Goal: Task Accomplishment & Management: Manage account settings

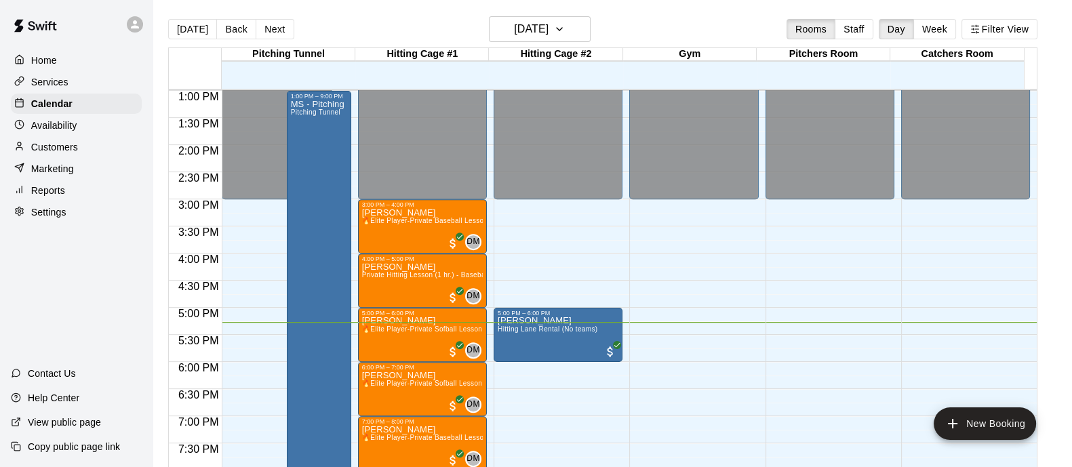
scroll to position [706, 0]
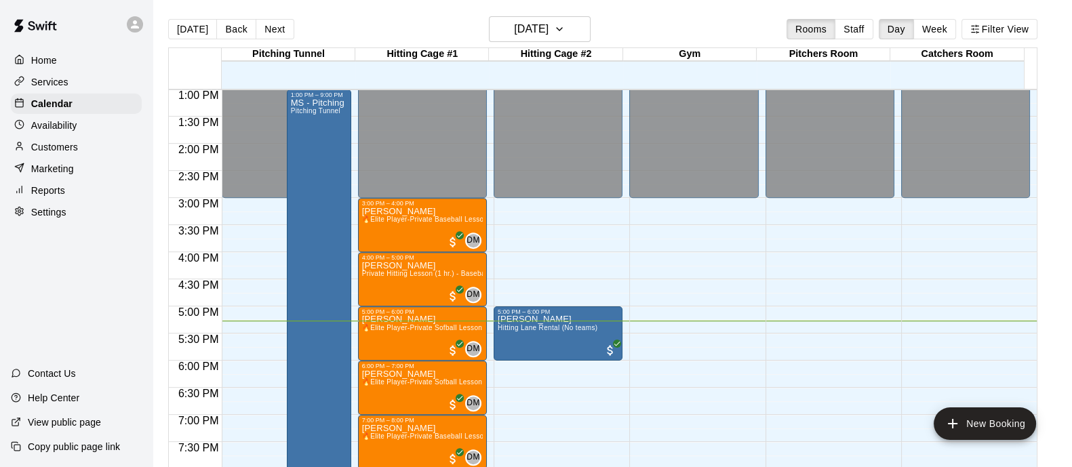
click at [582, 48] on div "Hitting Cage #2" at bounding box center [556, 54] width 134 height 13
click at [952, 28] on button "Week" at bounding box center [934, 29] width 43 height 20
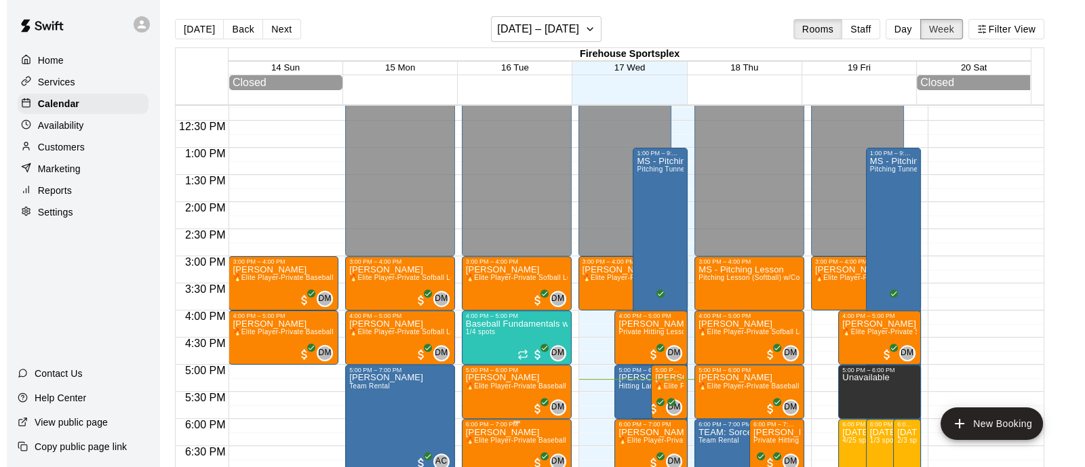
scroll to position [667, 0]
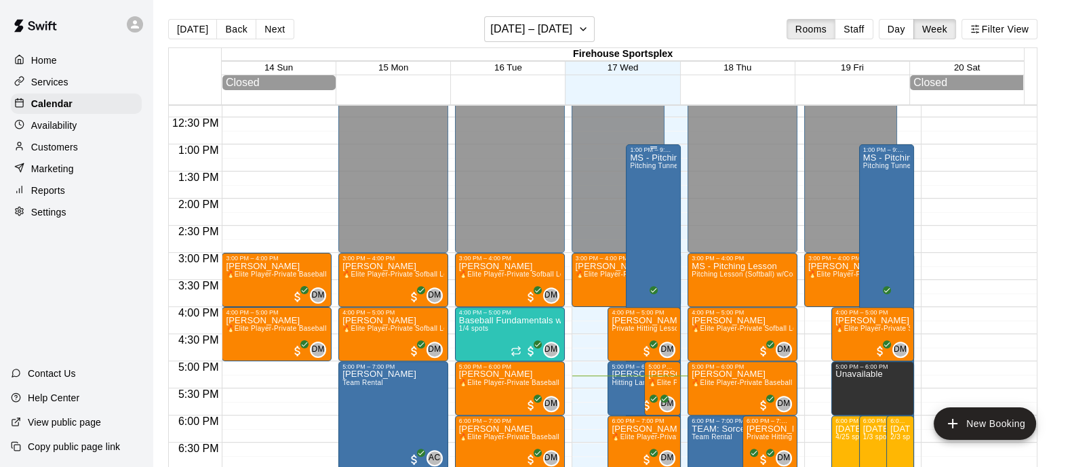
click at [646, 248] on div "MS - Pitching Lessons Pitching Tunnel" at bounding box center [653, 386] width 47 height 467
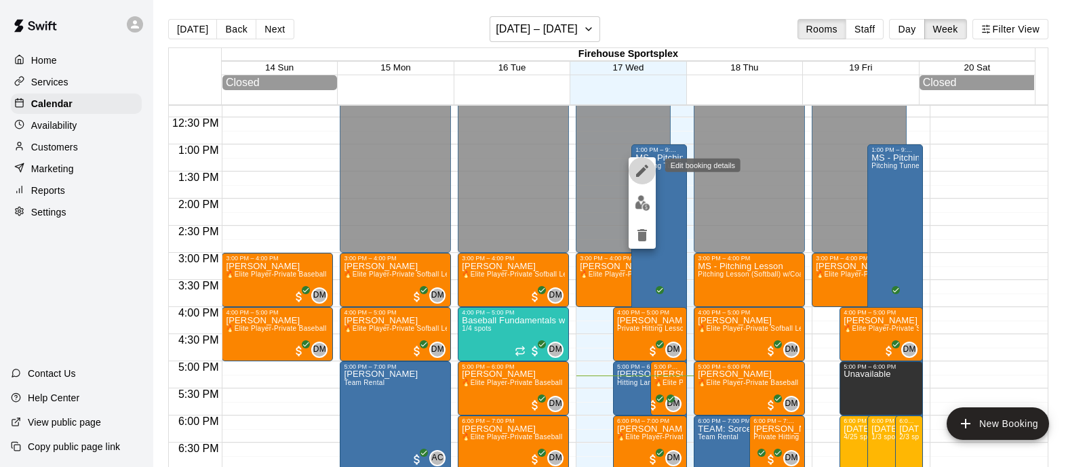
click at [640, 168] on icon "edit" at bounding box center [642, 171] width 16 height 16
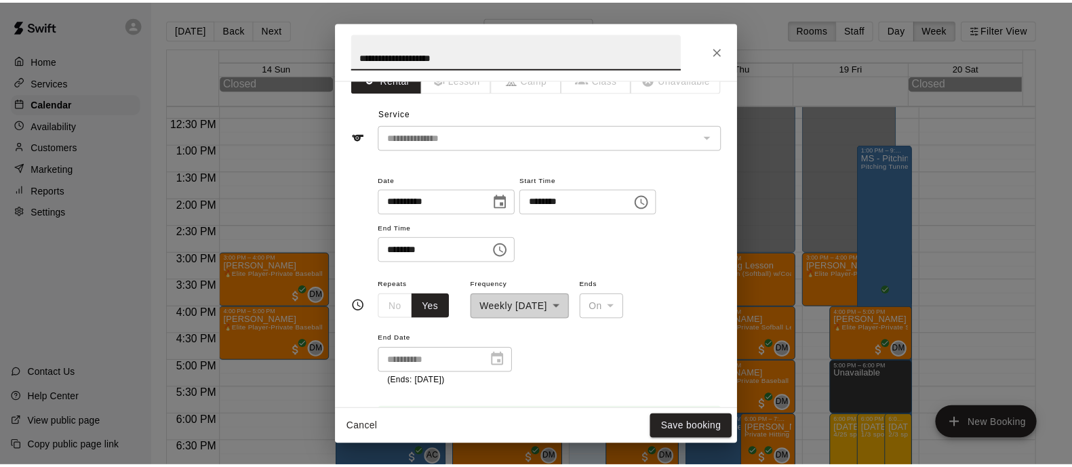
scroll to position [0, 0]
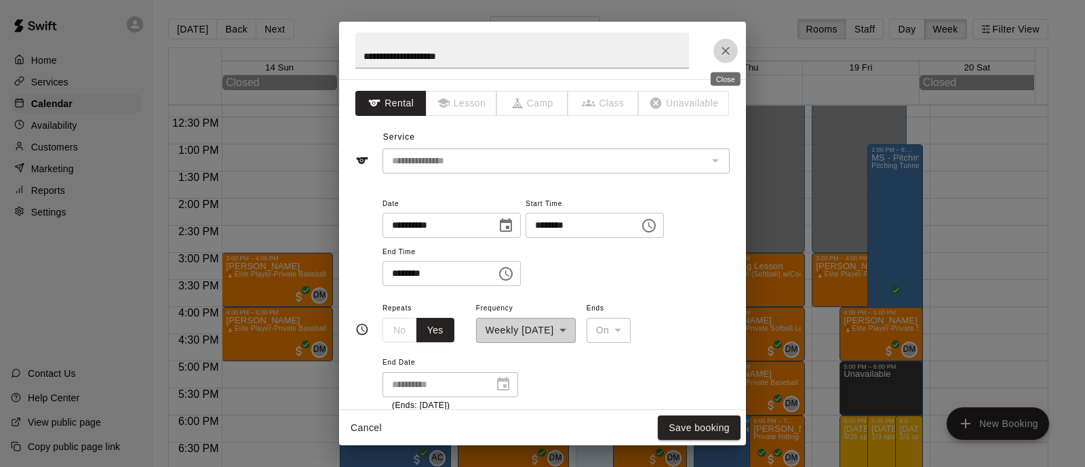
click at [730, 44] on icon "Close" at bounding box center [726, 51] width 14 height 14
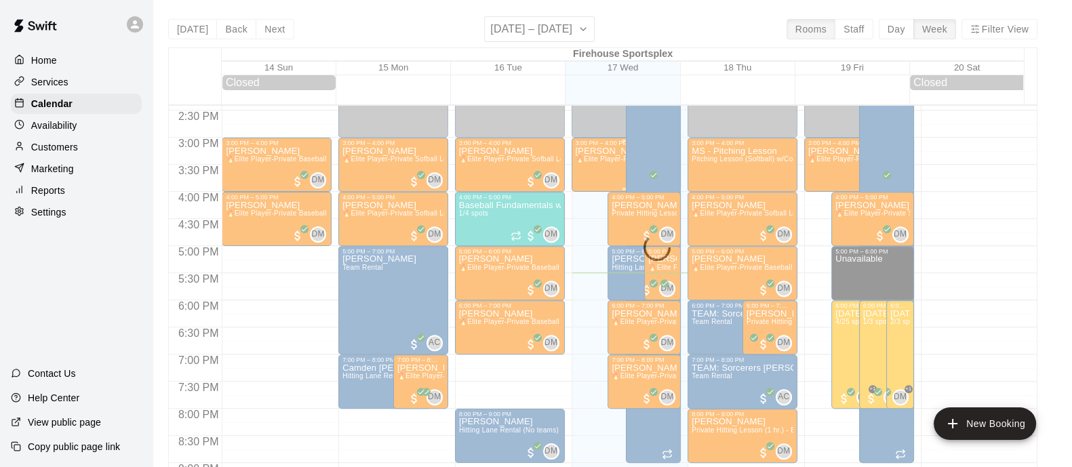
scroll to position [785, 0]
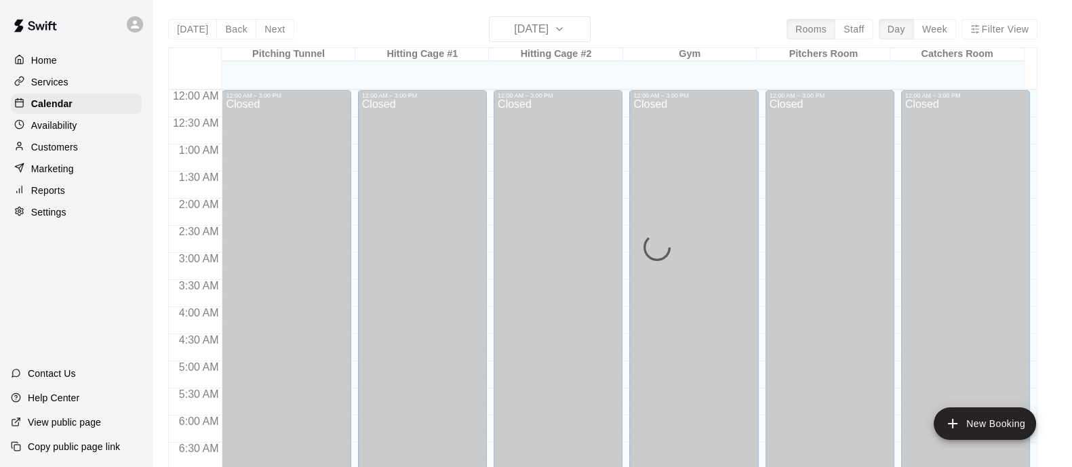
scroll to position [868, 0]
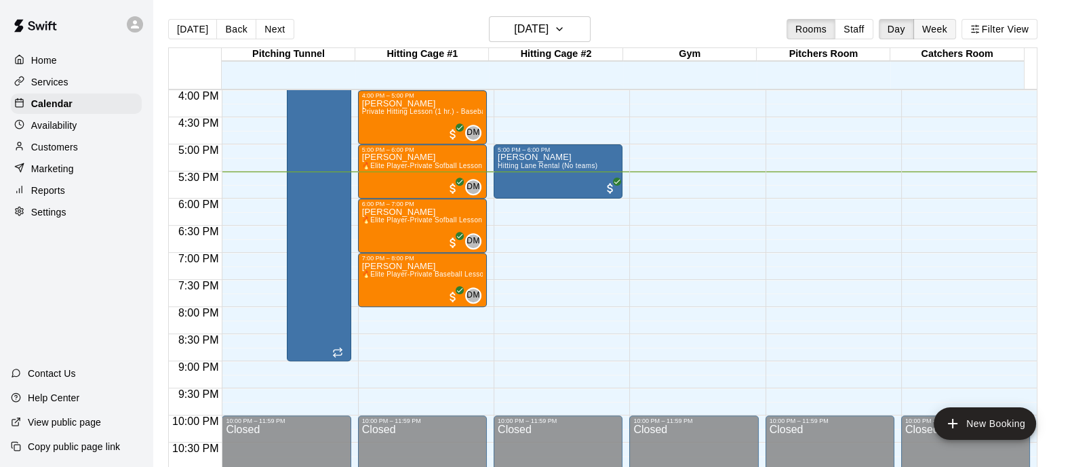
click at [956, 35] on button "Week" at bounding box center [934, 29] width 43 height 20
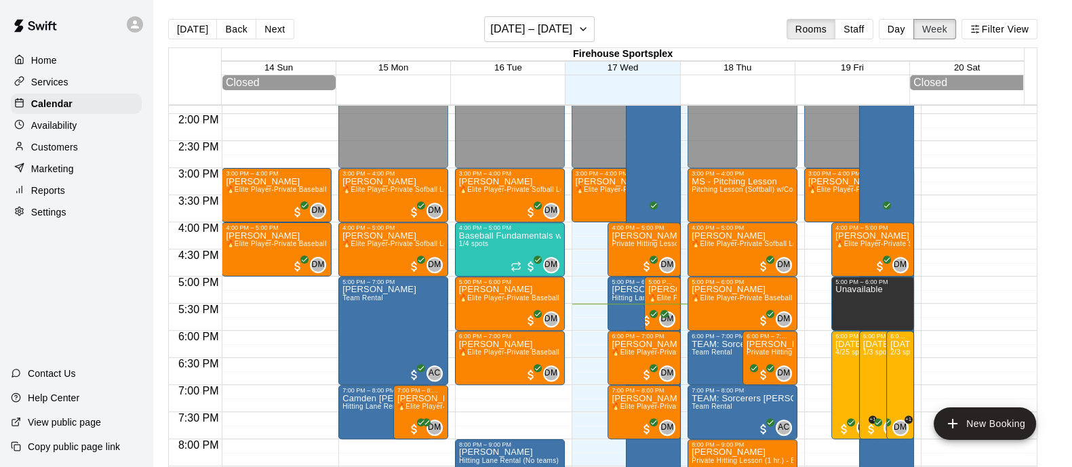
scroll to position [753, 0]
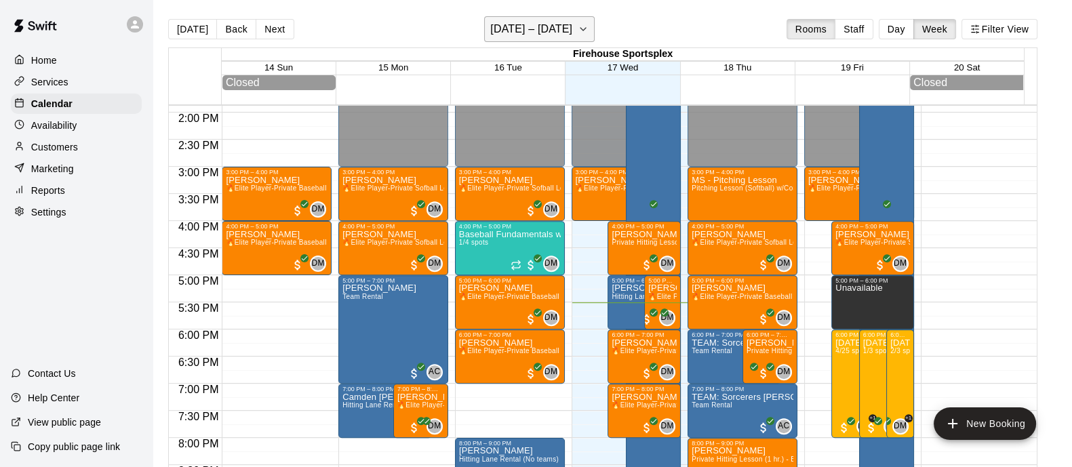
click at [563, 39] on button "[DATE] – [DATE]" at bounding box center [539, 29] width 111 height 26
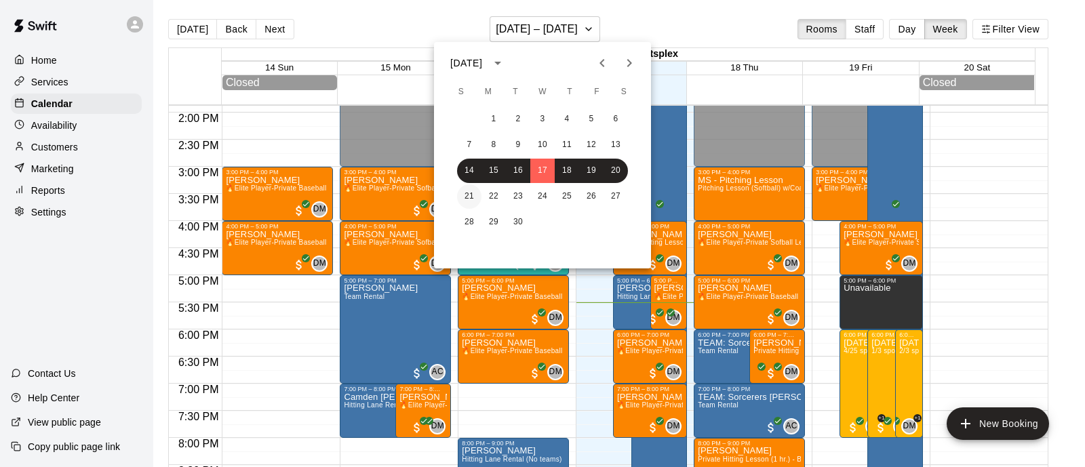
click at [475, 198] on button "21" at bounding box center [469, 196] width 24 height 24
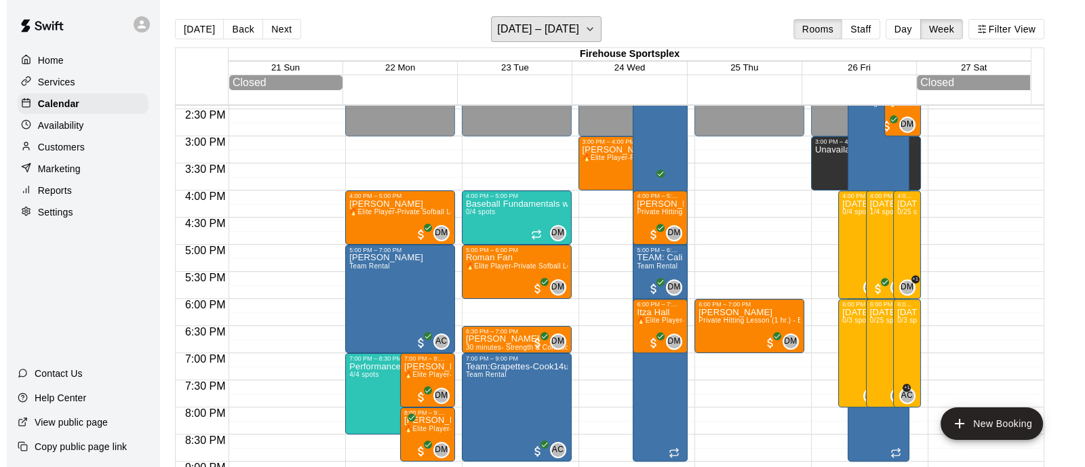
scroll to position [787, 0]
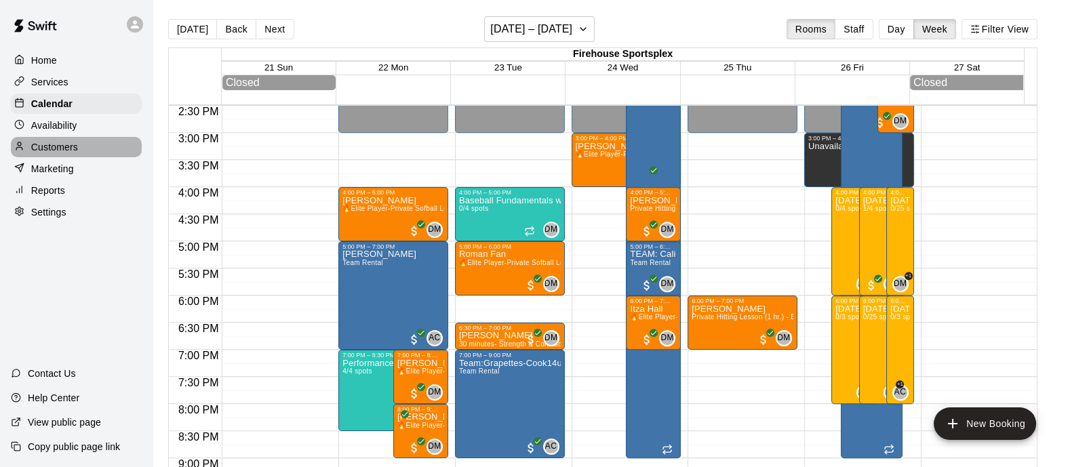
click at [64, 145] on p "Customers" at bounding box center [54, 147] width 47 height 14
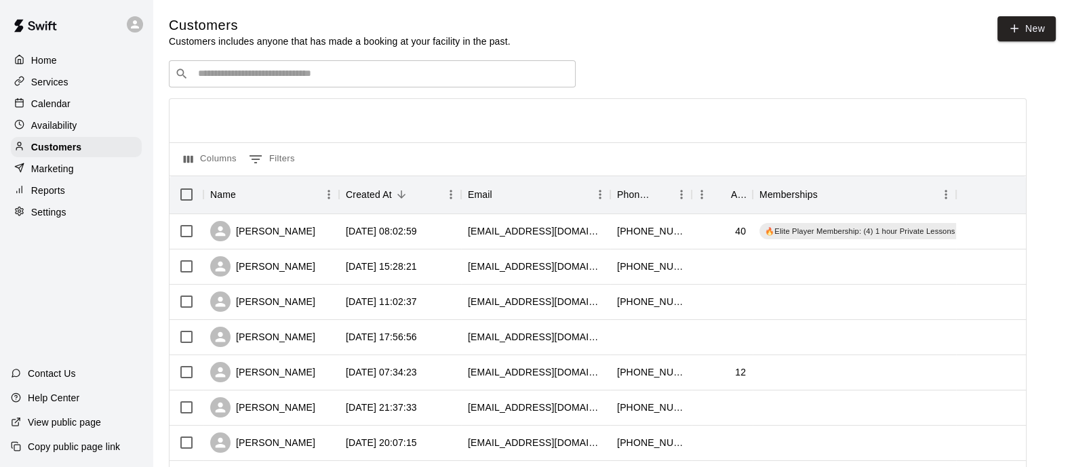
click at [529, 66] on div "​ ​" at bounding box center [372, 73] width 407 height 27
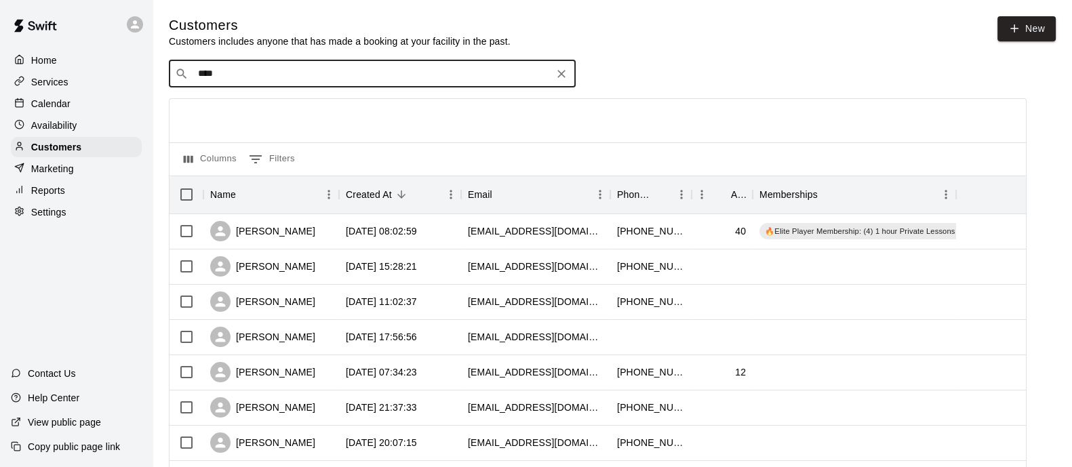
type input "*****"
click at [375, 115] on div "Greenlee Sartorius keith.sartorius@gmail.com" at bounding box center [386, 111] width 358 height 29
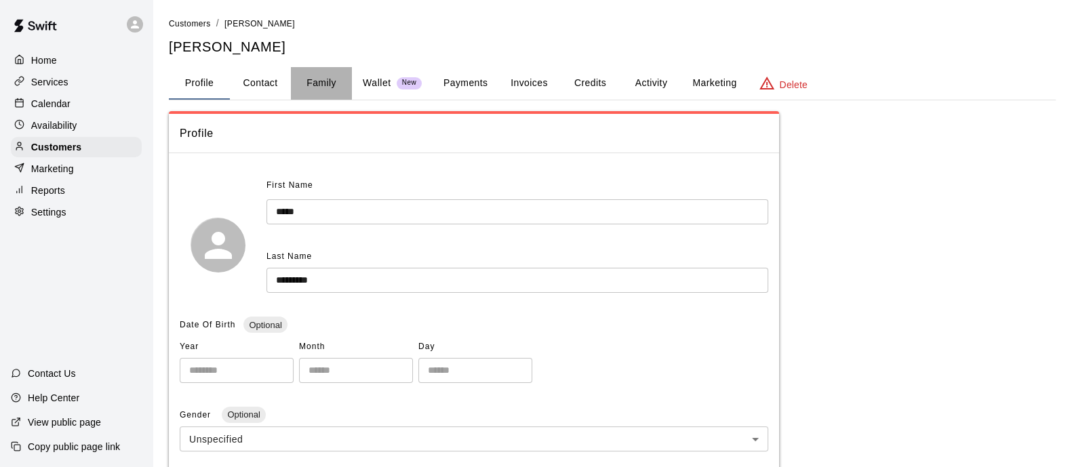
click at [306, 81] on button "Family" at bounding box center [321, 83] width 61 height 33
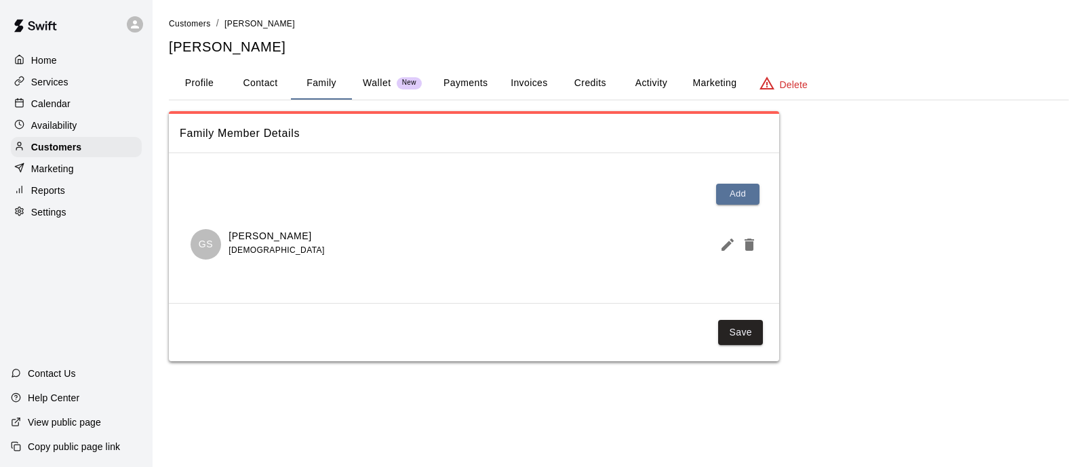
click at [716, 240] on button "Edit Member" at bounding box center [725, 244] width 22 height 27
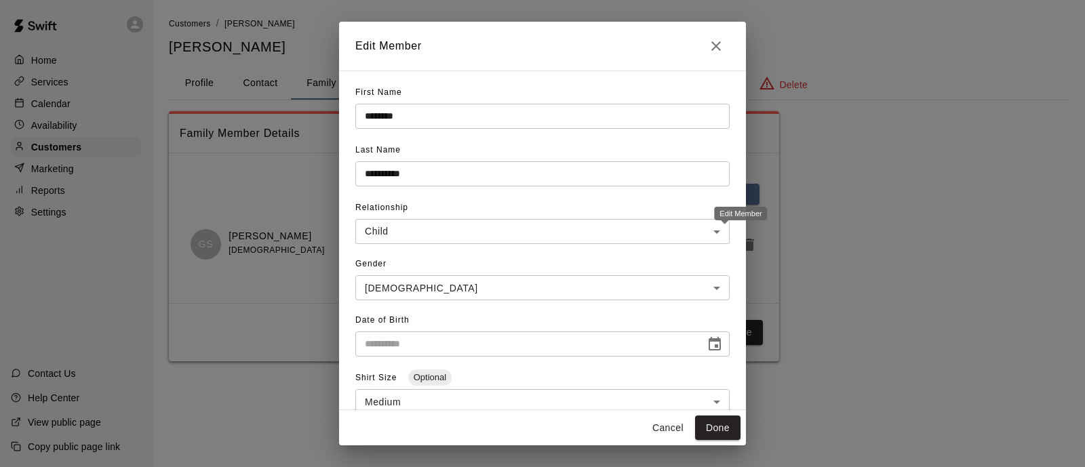
type input "**********"
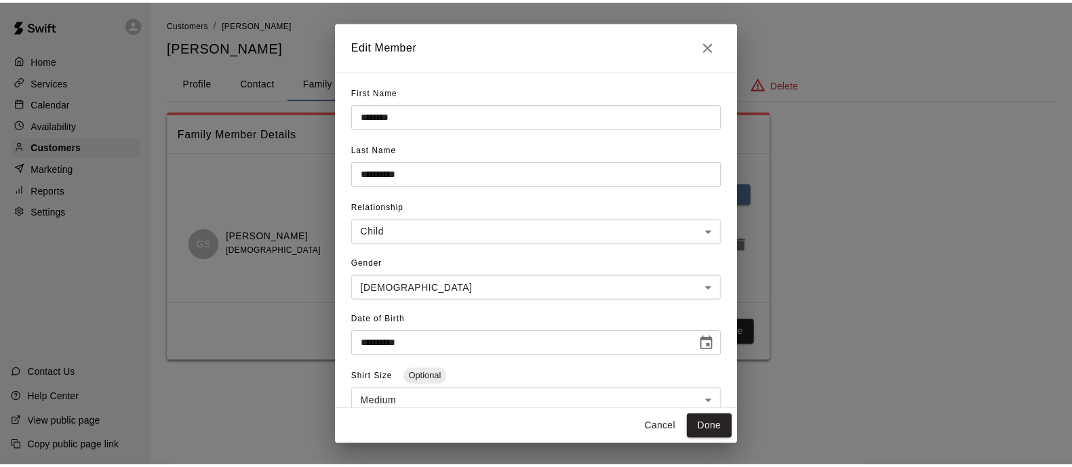
scroll to position [148, 0]
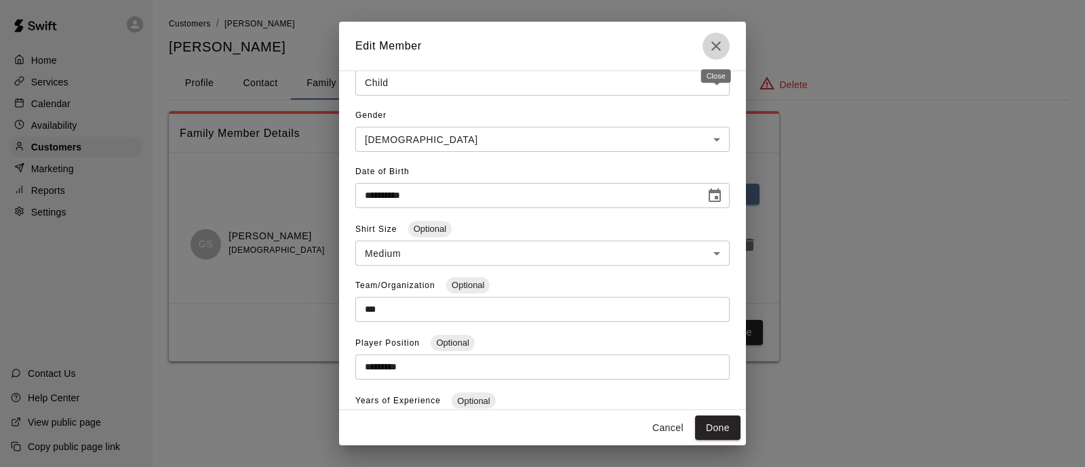
click at [717, 45] on icon "Close" at bounding box center [716, 46] width 16 height 16
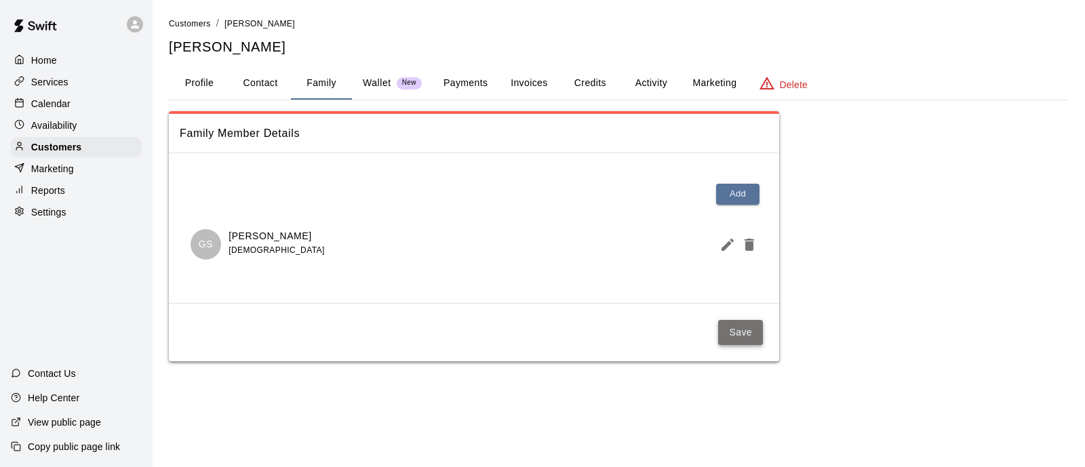
click at [759, 330] on button "Save" at bounding box center [740, 332] width 45 height 25
click at [105, 157] on div "Customers" at bounding box center [76, 147] width 131 height 20
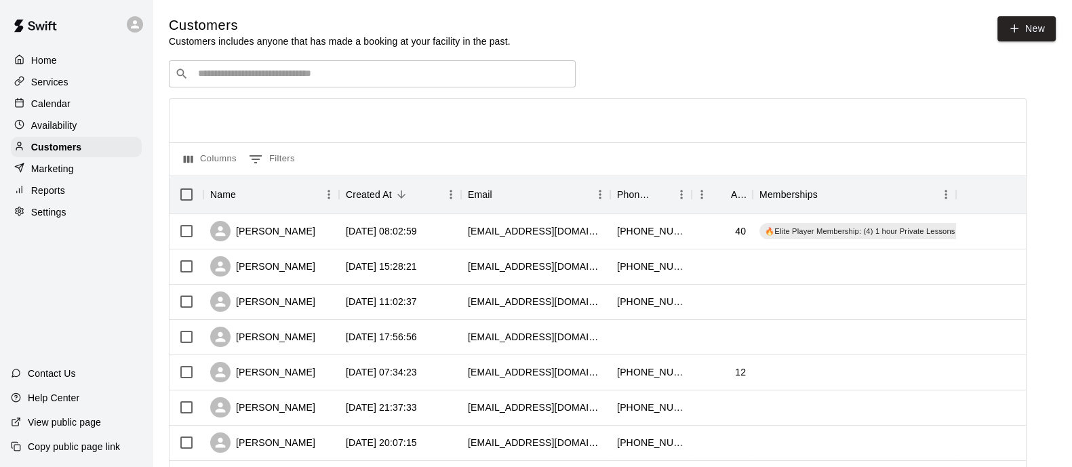
click at [72, 113] on div "Calendar" at bounding box center [76, 104] width 131 height 20
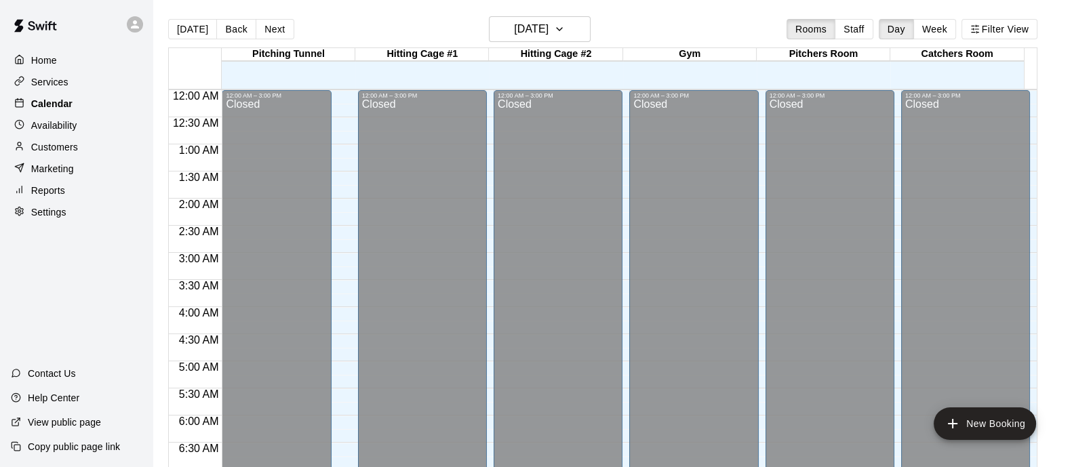
scroll to position [868, 0]
